Goal: Transaction & Acquisition: Download file/media

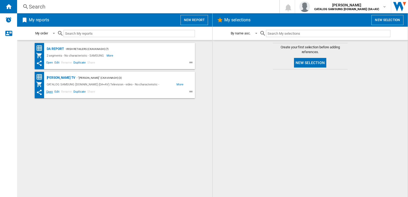
click at [49, 91] on span "Open" at bounding box center [49, 92] width 9 height 6
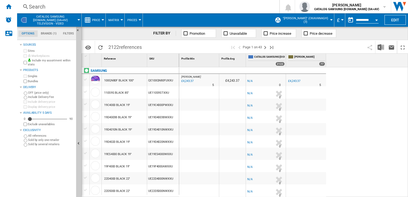
click at [29, 81] on label "Bundles" at bounding box center [51, 81] width 46 height 4
click at [341, 20] on div "Currency" at bounding box center [342, 19] width 3 height 1
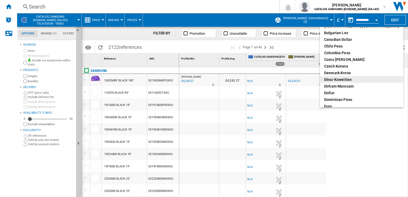
scroll to position [53, 0]
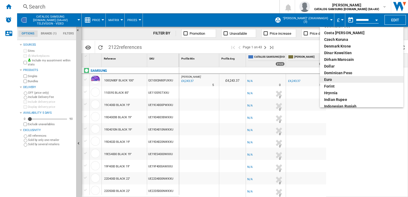
click at [330, 79] on div "euro" at bounding box center [361, 79] width 75 height 5
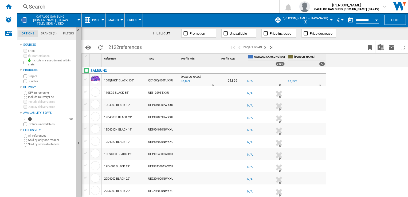
click at [371, 87] on div "[PERSON_NAME] : [PERSON_NAME] -1.0 % €4,899 % N/A 5 [PERSON_NAME] : [PERSON_NAM…" at bounding box center [293, 132] width 229 height 130
click at [358, 62] on div "Profile Min 1 Profile Avg 1 CATALOG SAMSUNG [DOMAIN_NAME] (DA+AV) 2122 IE [PERS…" at bounding box center [293, 60] width 229 height 13
click at [351, 105] on div "[PERSON_NAME] : [PERSON_NAME] -1.0 % €4,899 % N/A 5 [PERSON_NAME] : [PERSON_NAM…" at bounding box center [293, 132] width 229 height 130
click at [346, 143] on div "[PERSON_NAME] : [PERSON_NAME] -1.0 % €4,899 % N/A 5 [PERSON_NAME] : [PERSON_NAM…" at bounding box center [293, 132] width 229 height 130
click at [381, 47] on img "Download in Excel" at bounding box center [380, 47] width 6 height 6
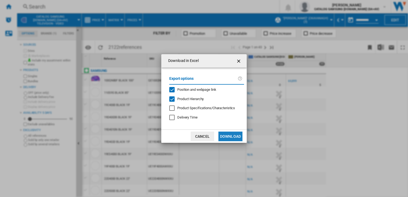
click at [229, 136] on button "Download" at bounding box center [230, 137] width 24 height 10
